Goal: Find specific page/section: Find specific page/section

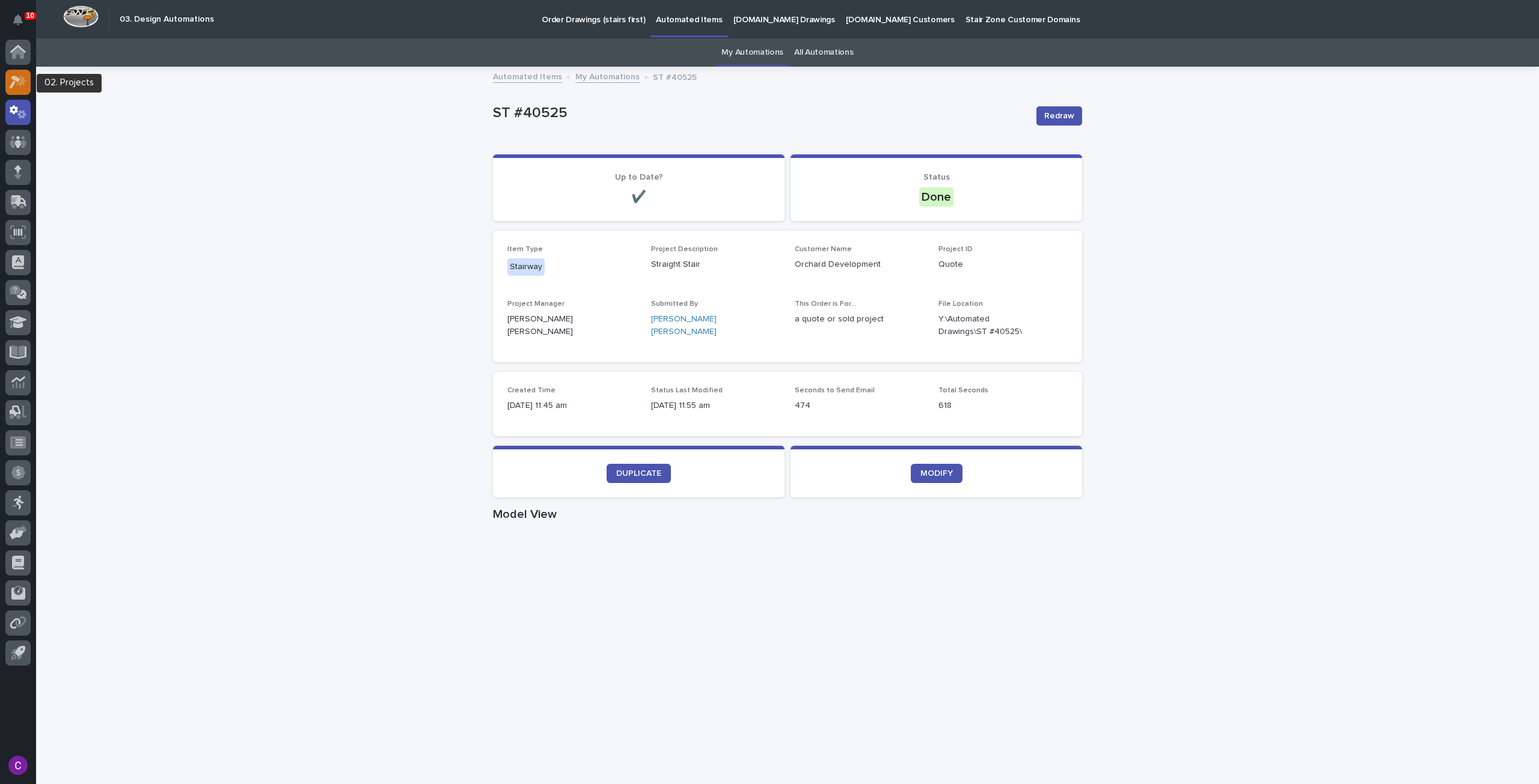
click at [19, 79] on icon at bounding box center [15, 82] width 11 height 13
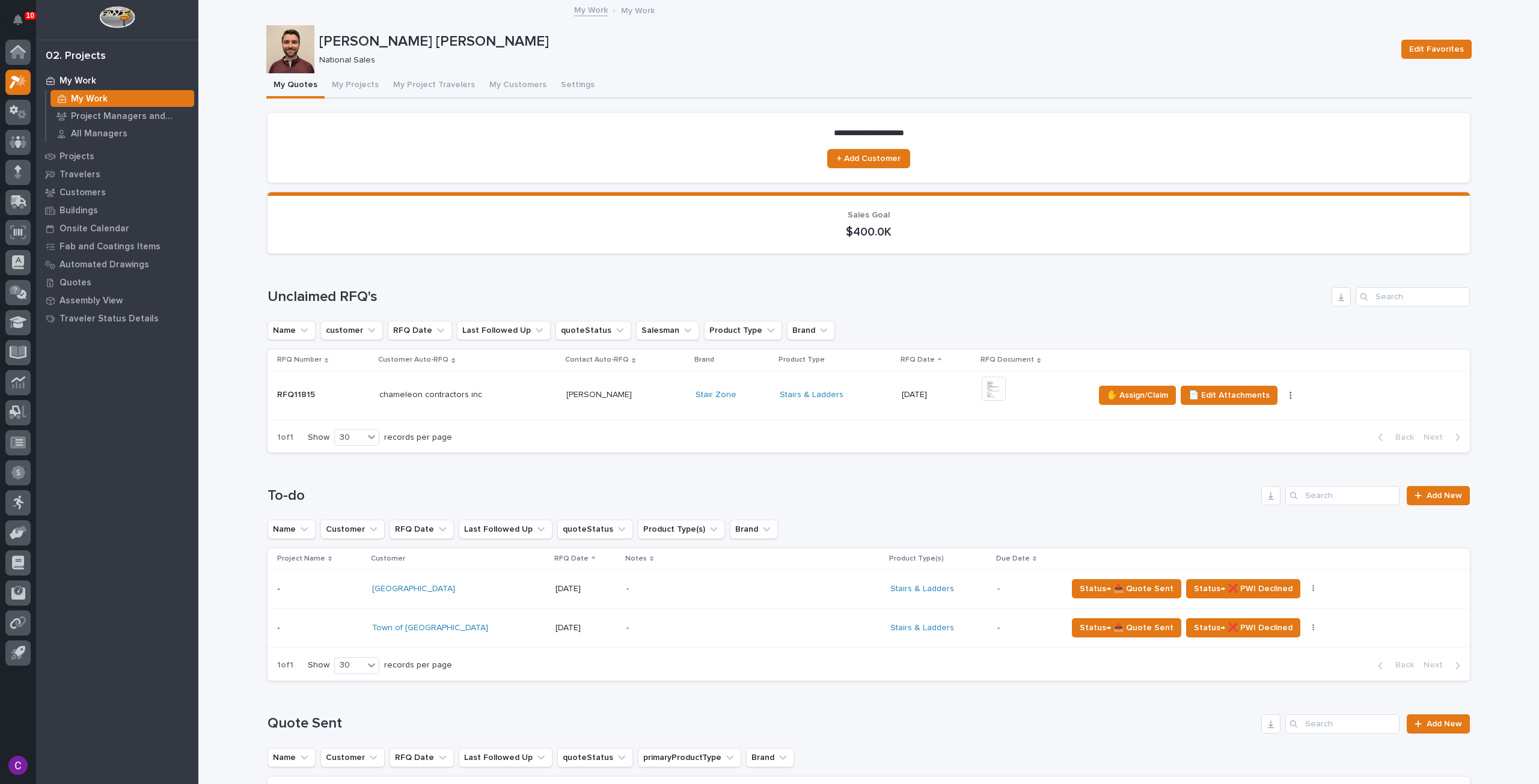
click at [644, 394] on p at bounding box center [626, 394] width 120 height 10
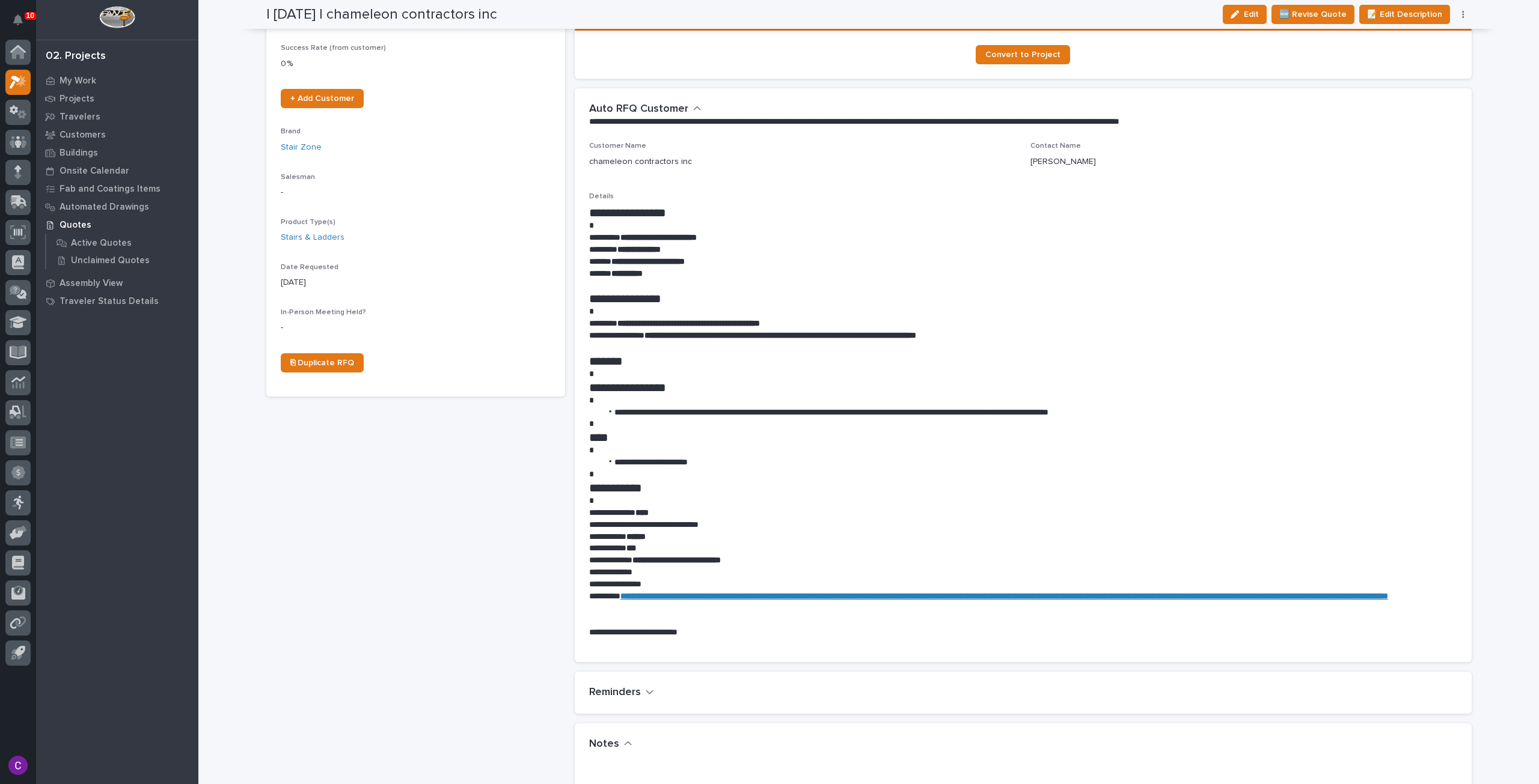
scroll to position [601, 0]
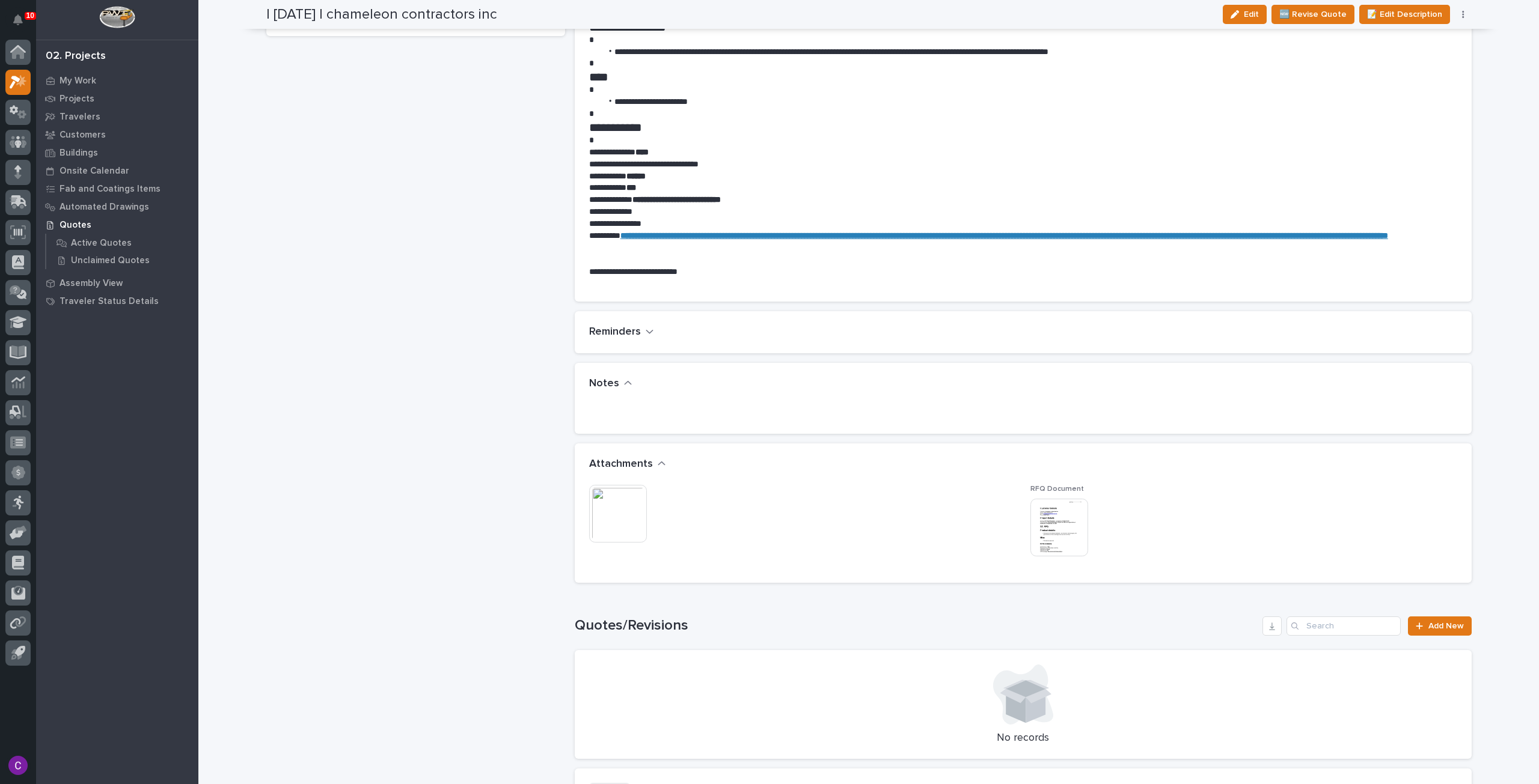
click at [599, 506] on img at bounding box center [617, 514] width 58 height 58
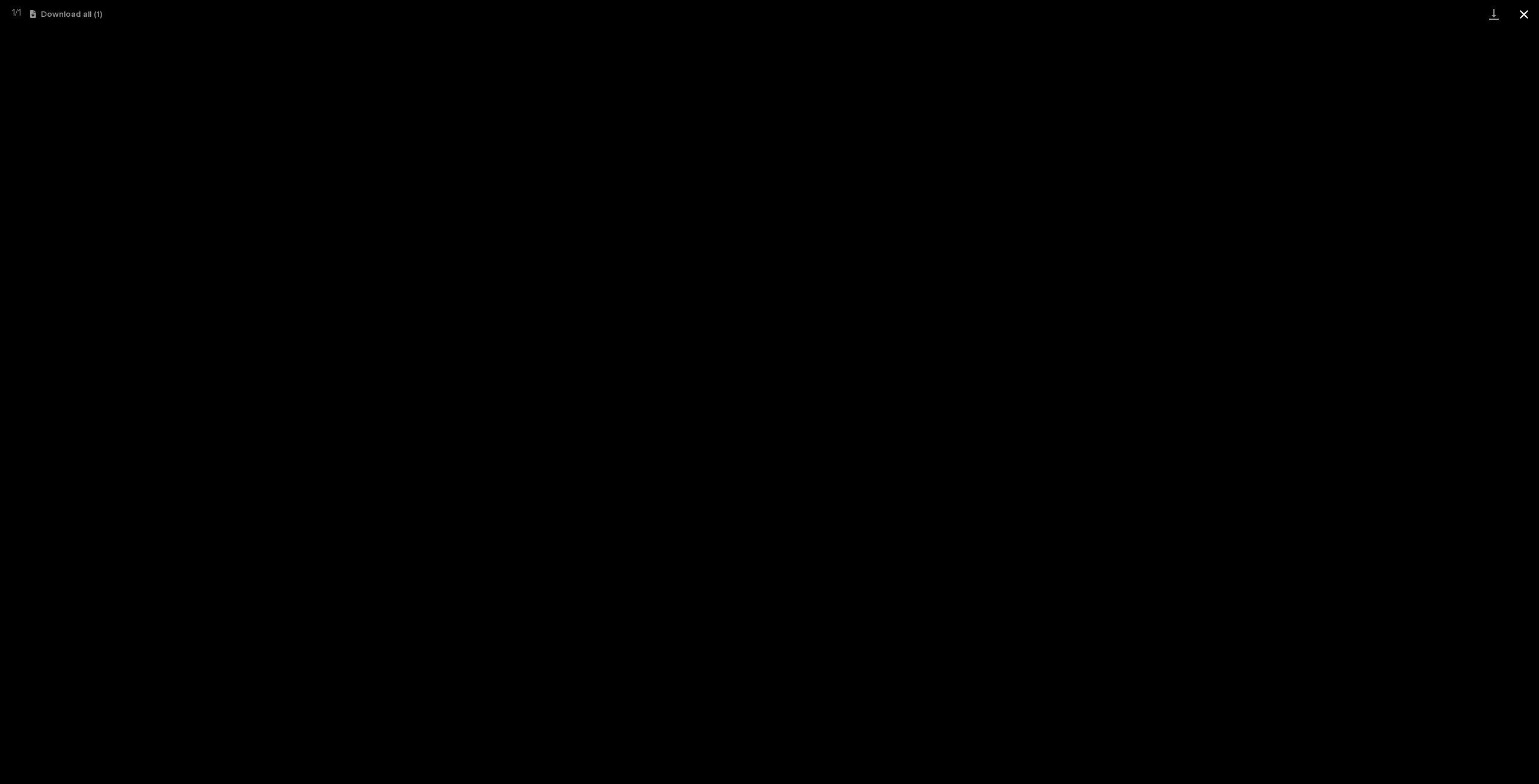
click at [1529, 9] on button "Close gallery" at bounding box center [1524, 14] width 30 height 29
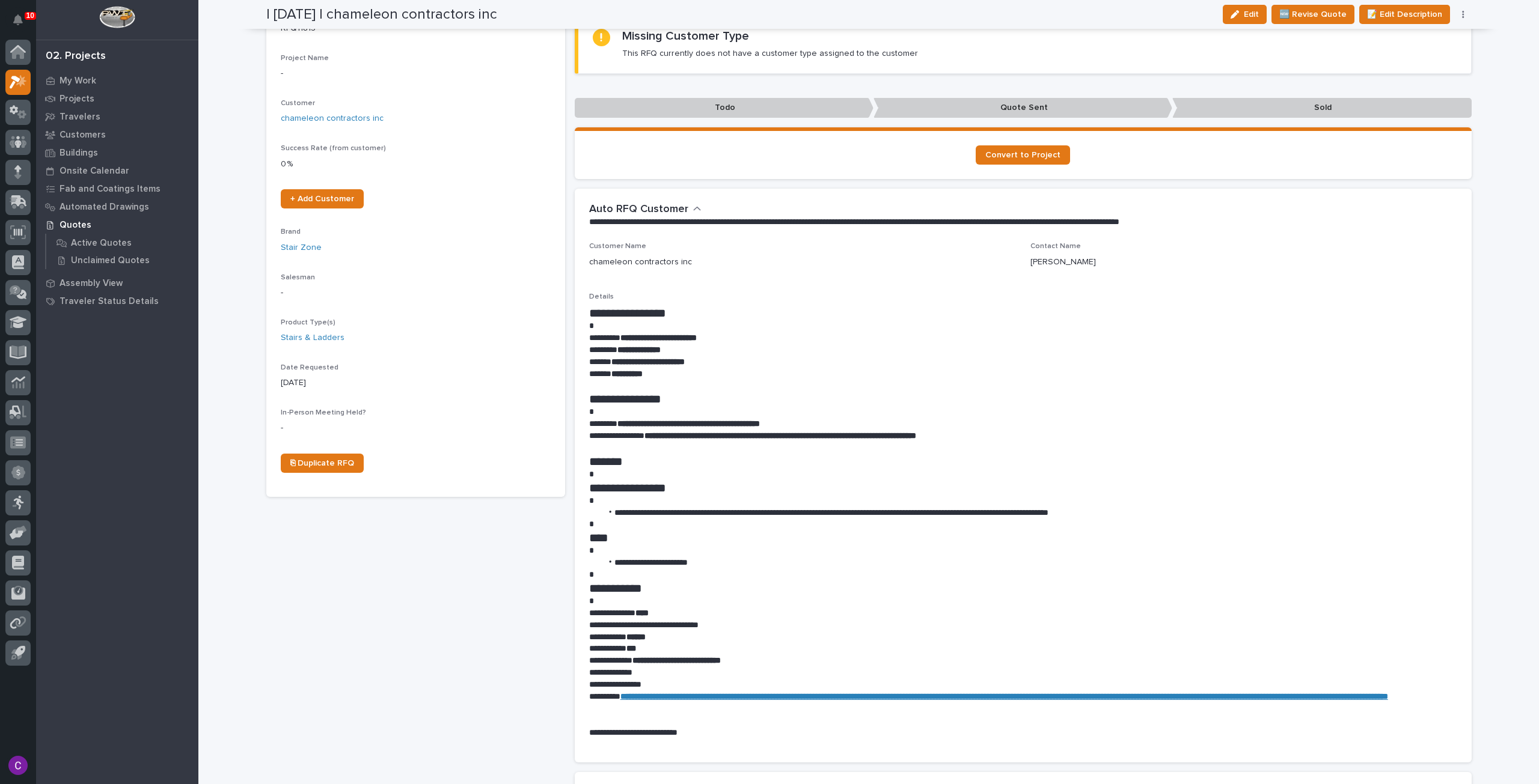
scroll to position [0, 0]
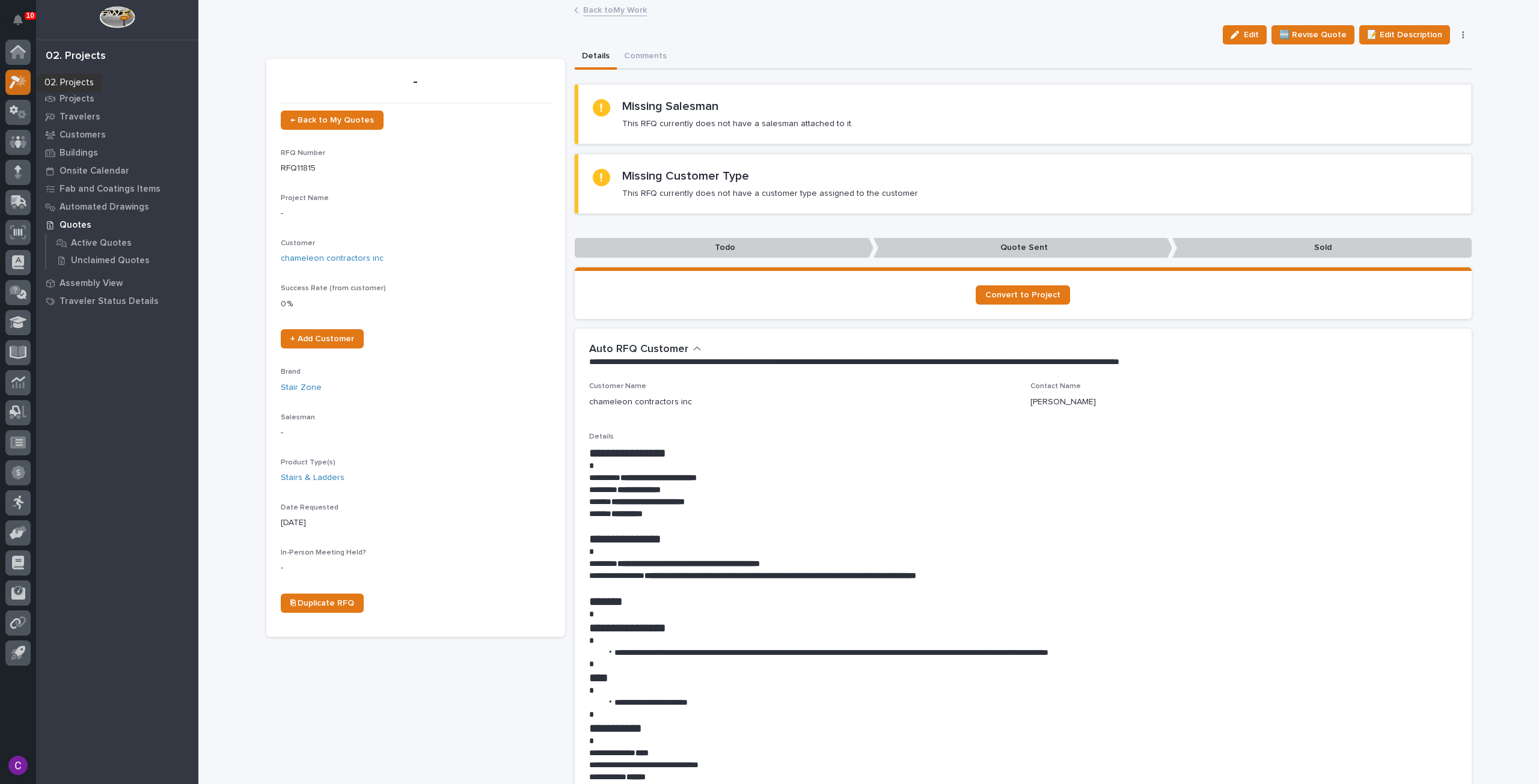
click at [14, 86] on icon at bounding box center [18, 82] width 18 height 14
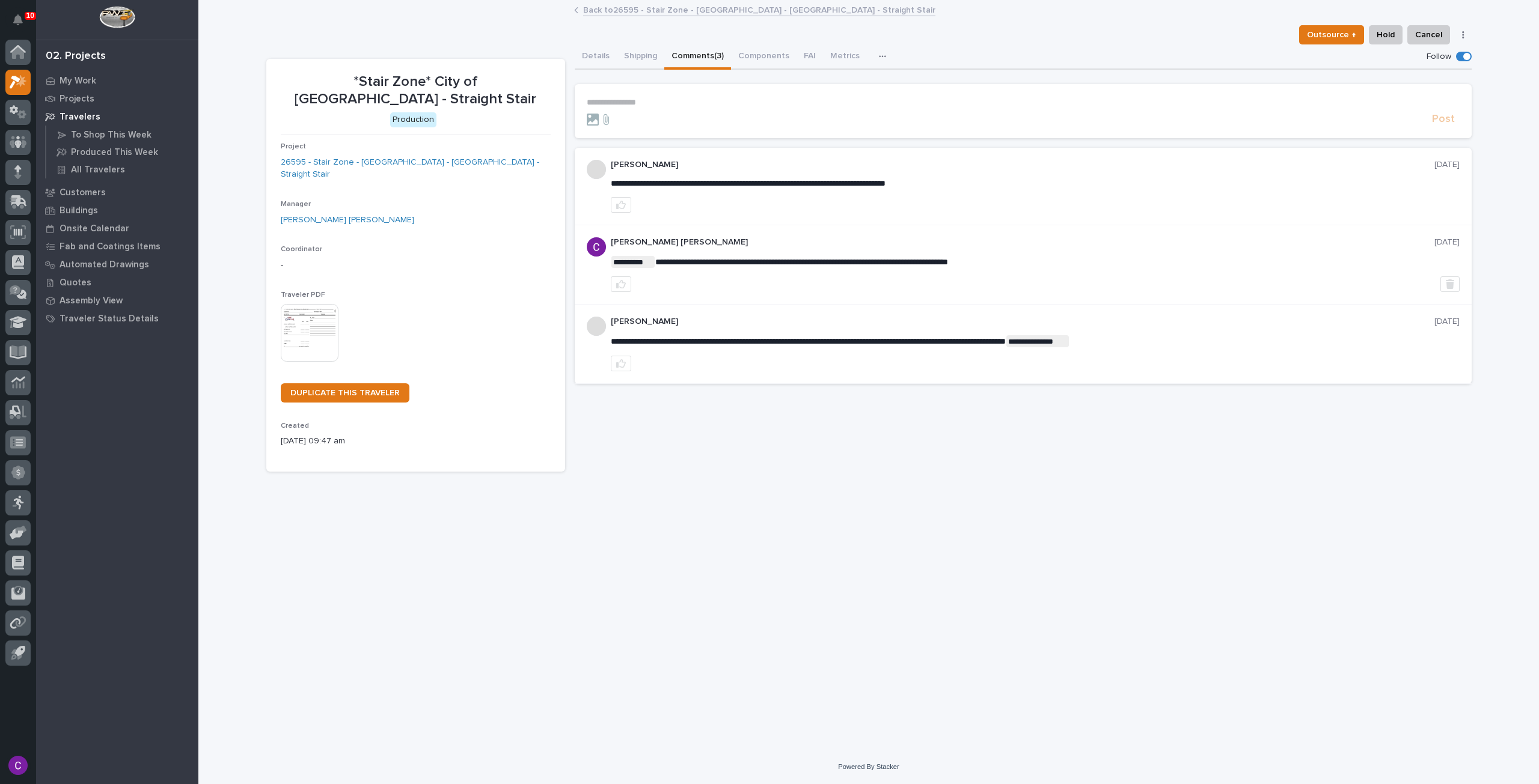
click at [662, 12] on link "Back to 26595 - Stair Zone - City of Monroe - OH - Straight Stair" at bounding box center [759, 9] width 352 height 14
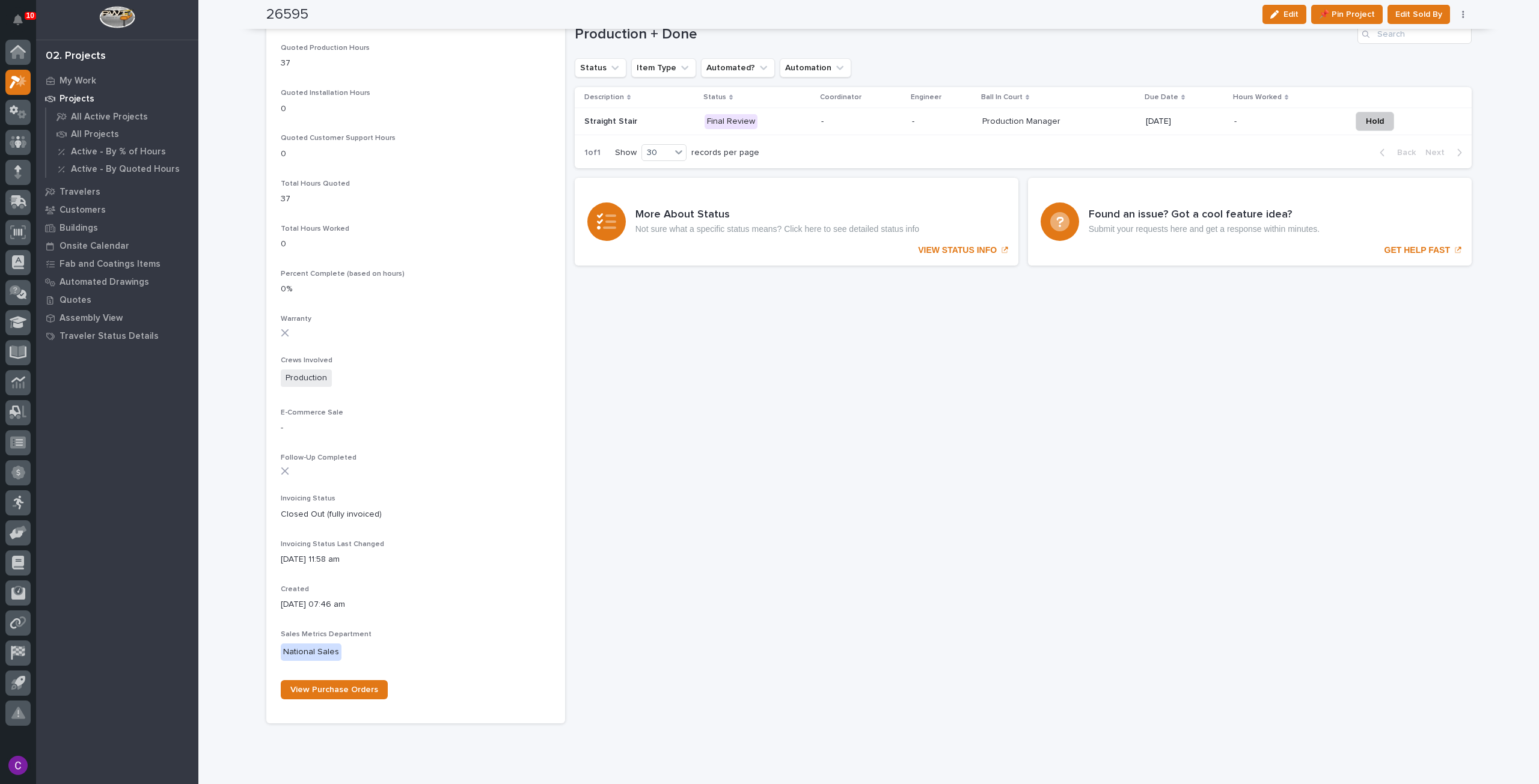
scroll to position [654, 0]
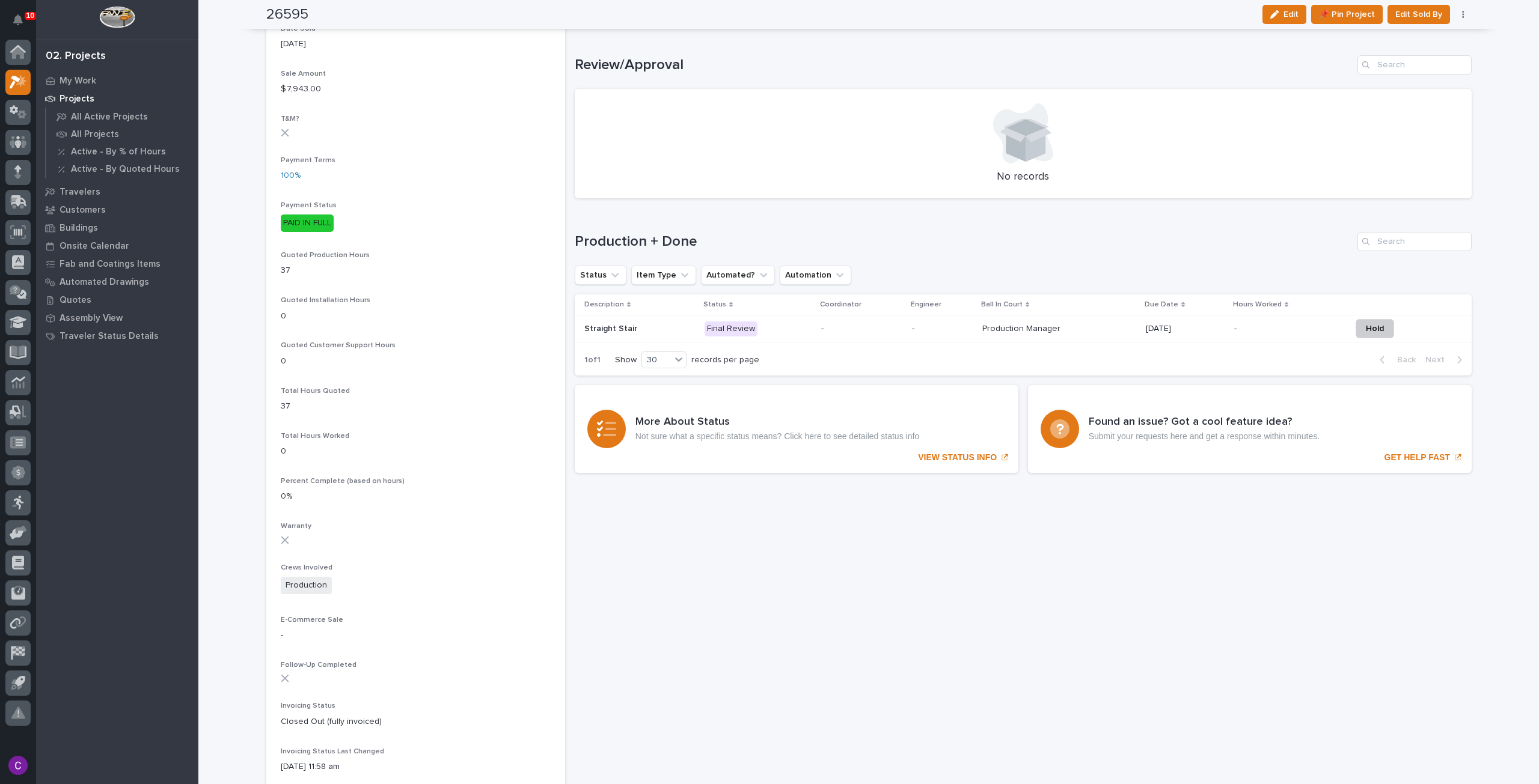
click at [1198, 330] on p "09/11/2025" at bounding box center [1185, 329] width 79 height 10
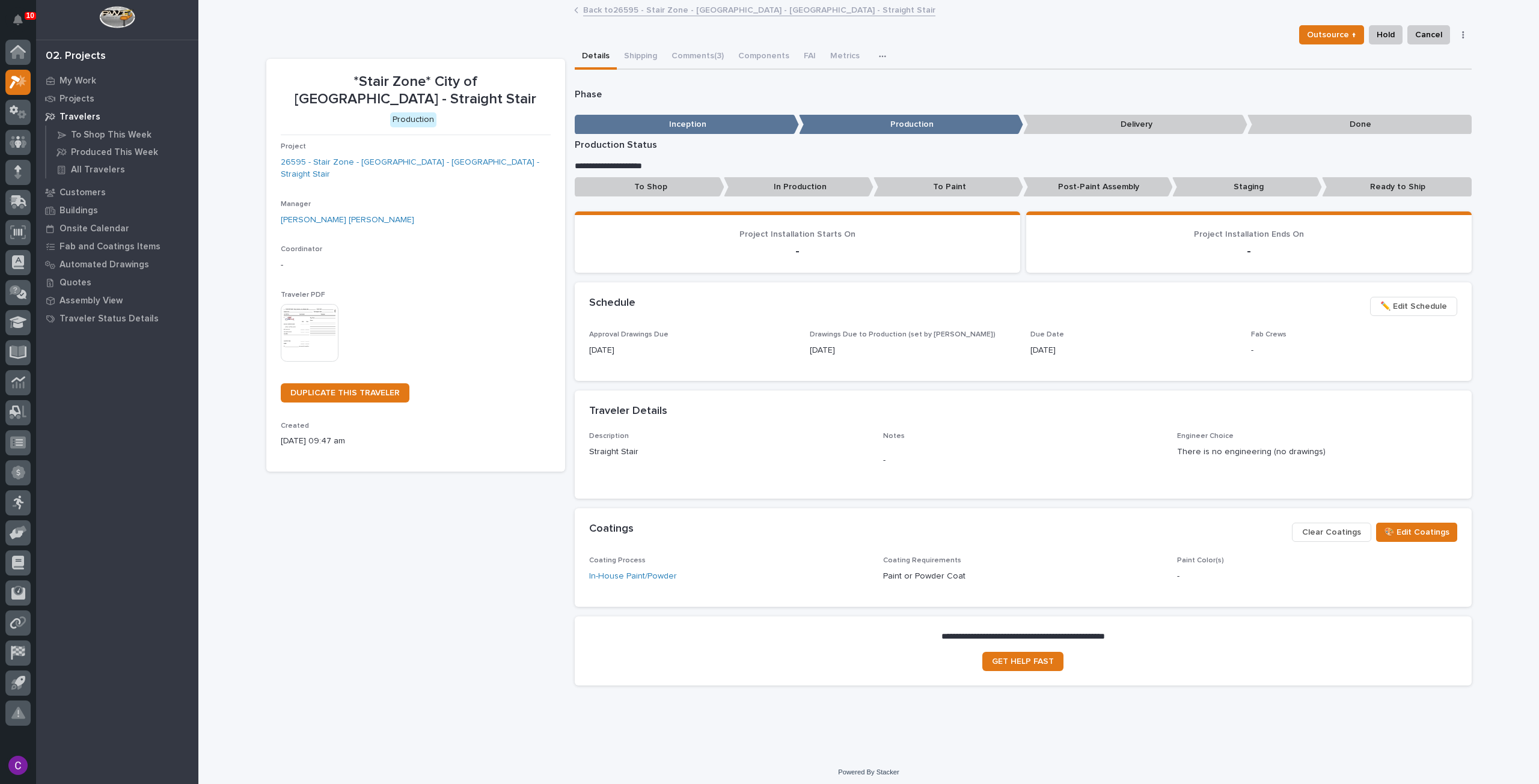
click at [701, 9] on link "Back to 26595 - Stair Zone - City of Monroe - OH - Straight Stair" at bounding box center [759, 9] width 352 height 14
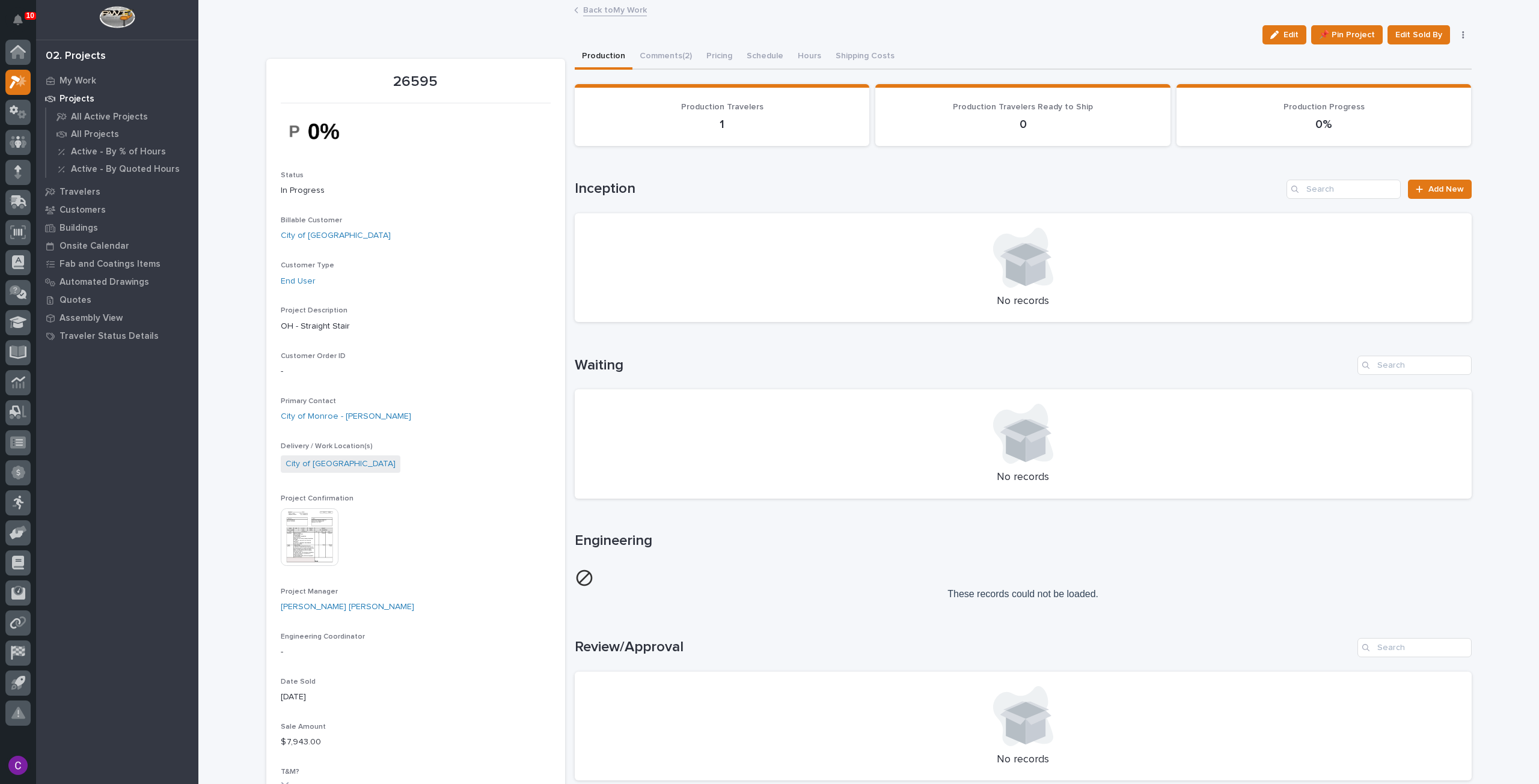
click at [630, 8] on link "Back to My Work" at bounding box center [614, 9] width 64 height 14
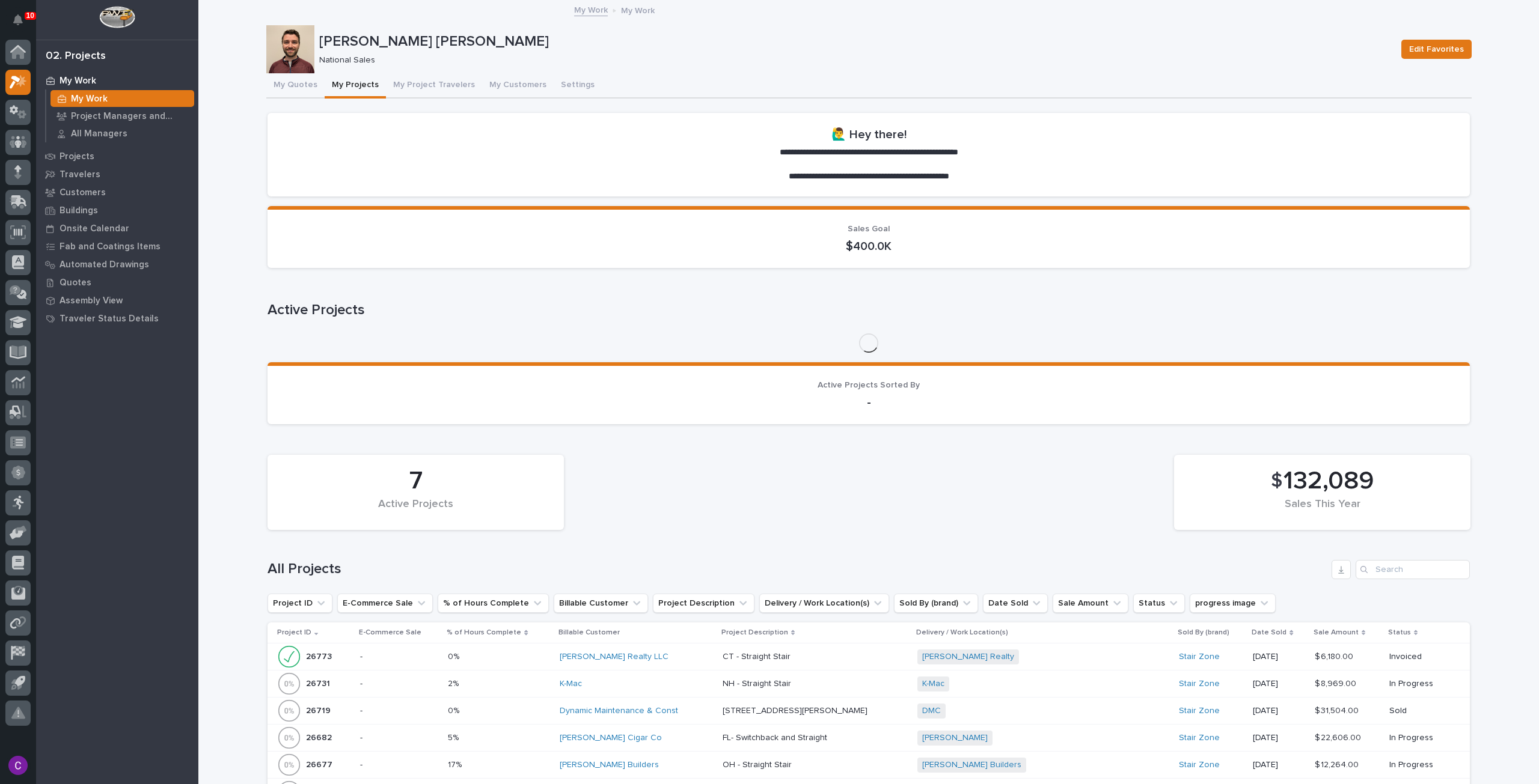
scroll to position [360, 0]
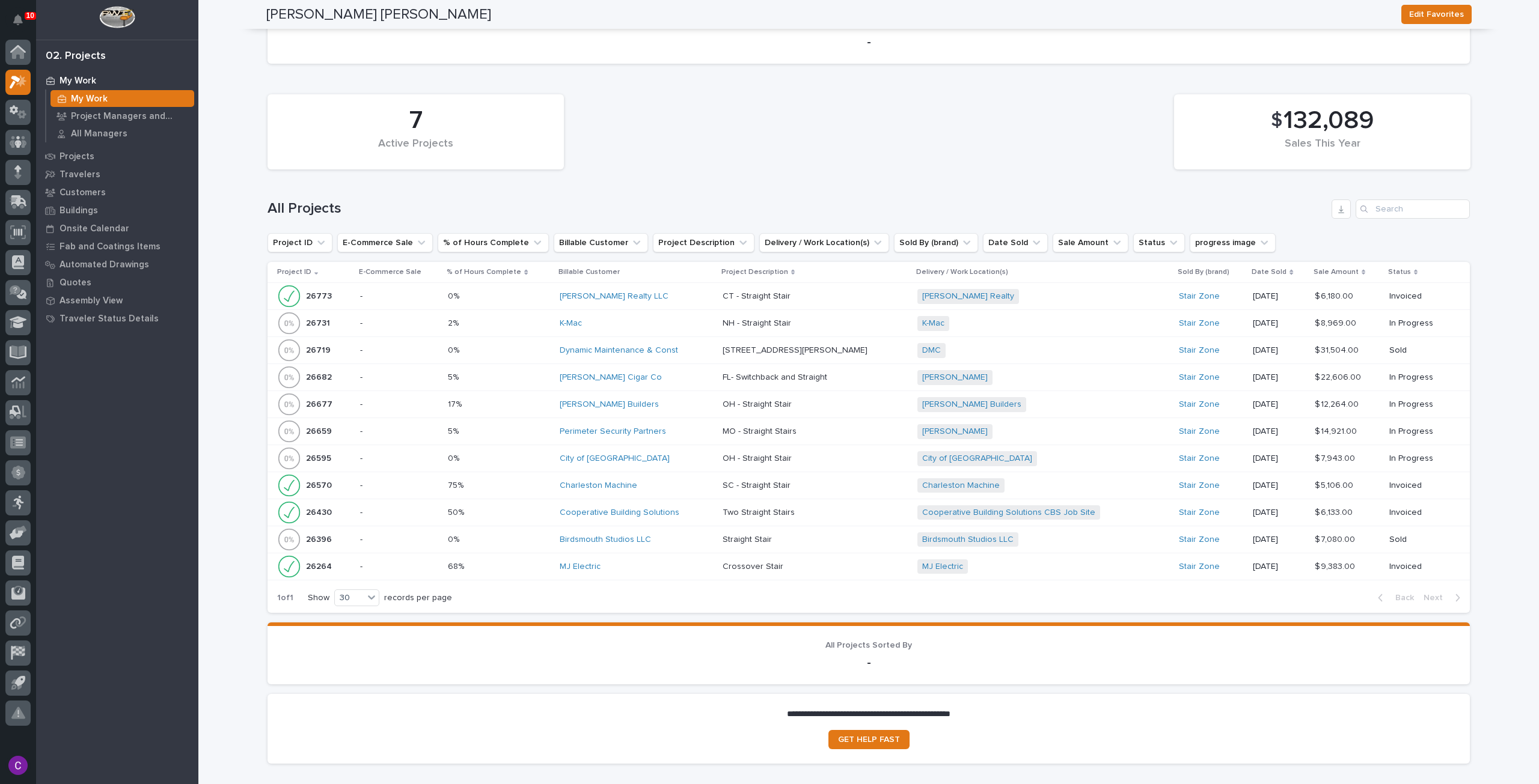
click at [631, 454] on div "City of Monroe" at bounding box center [636, 458] width 154 height 10
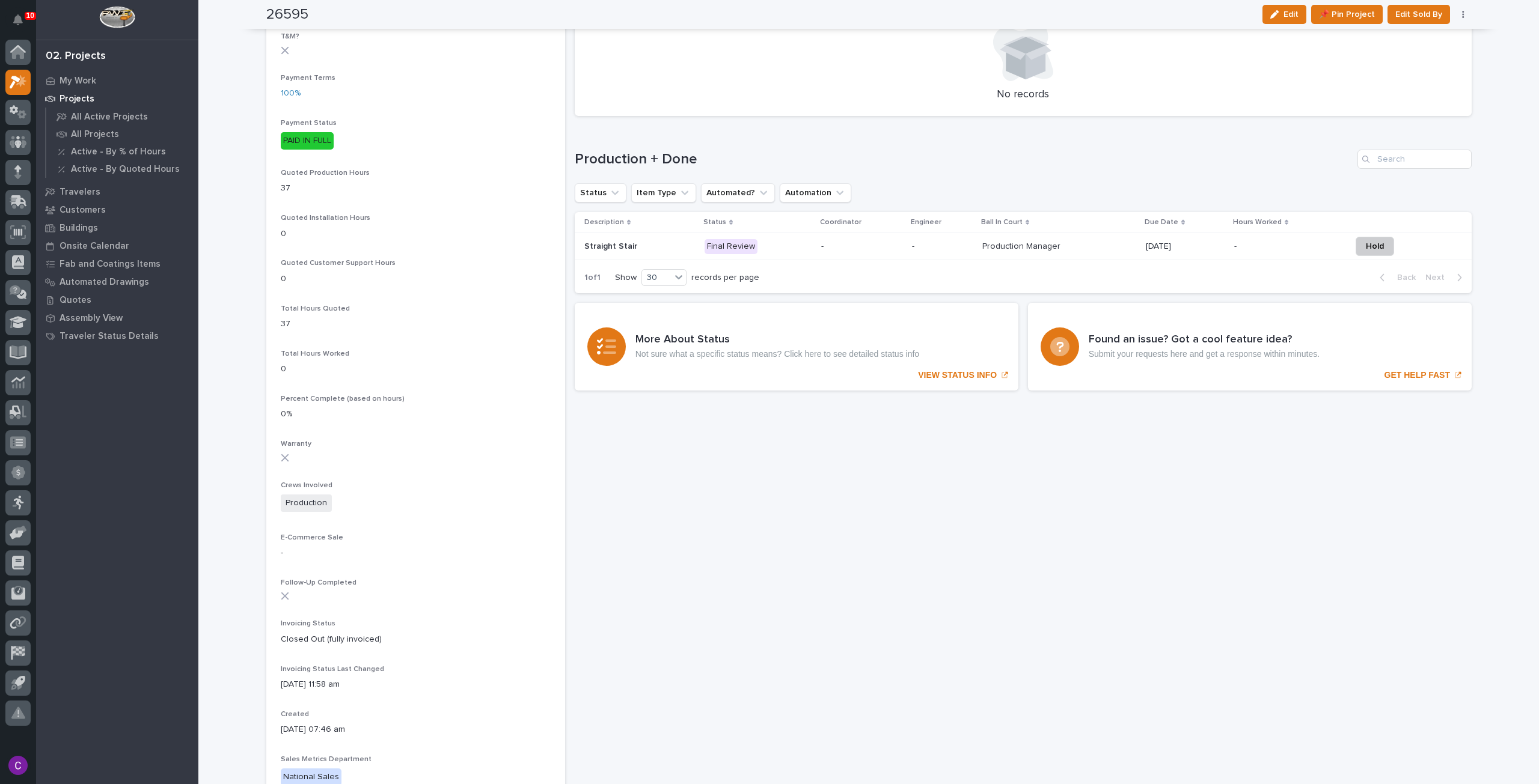
scroll to position [473, 0]
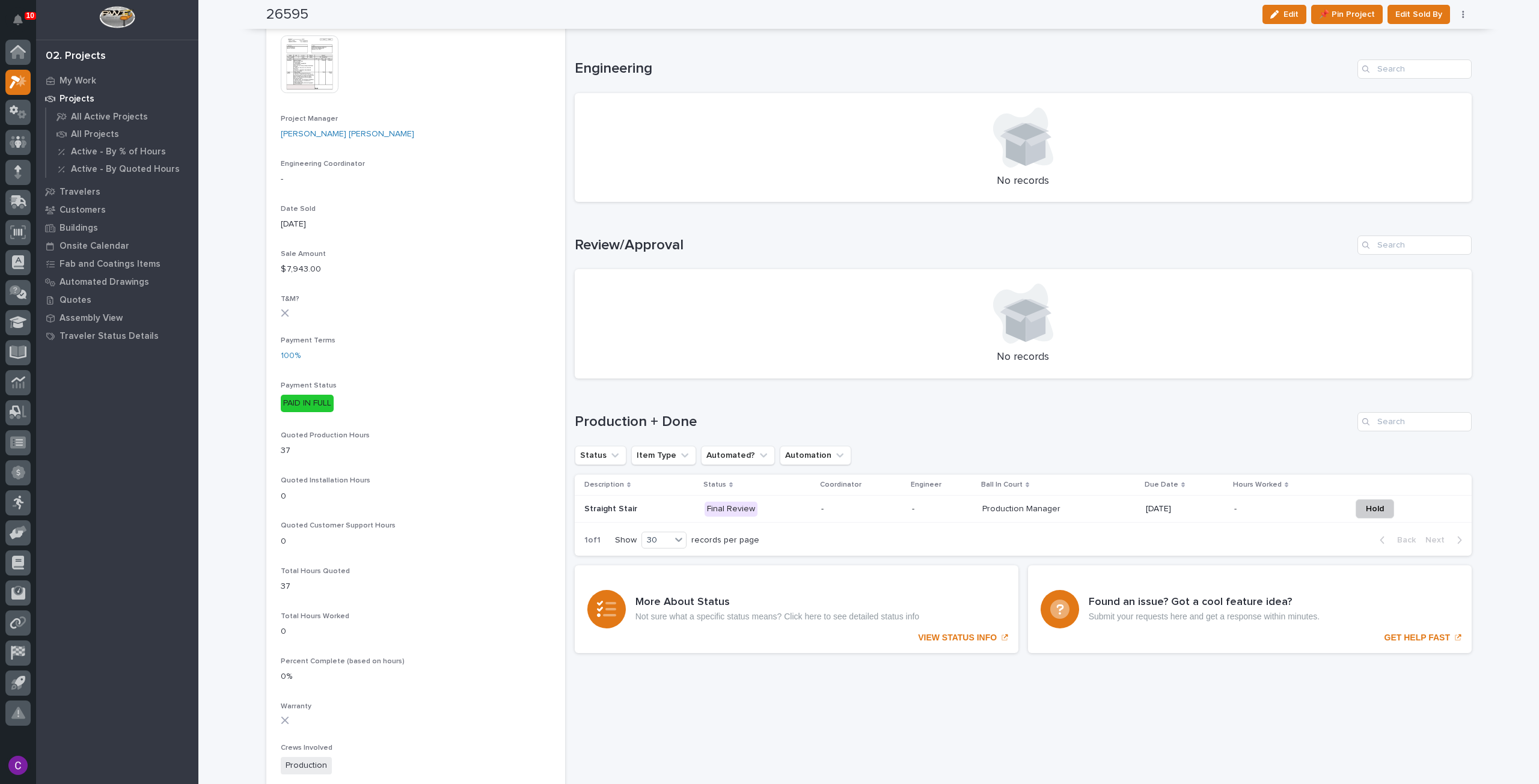
click at [763, 508] on p "Final Review" at bounding box center [758, 509] width 107 height 15
